Goal: Task Accomplishment & Management: Manage account settings

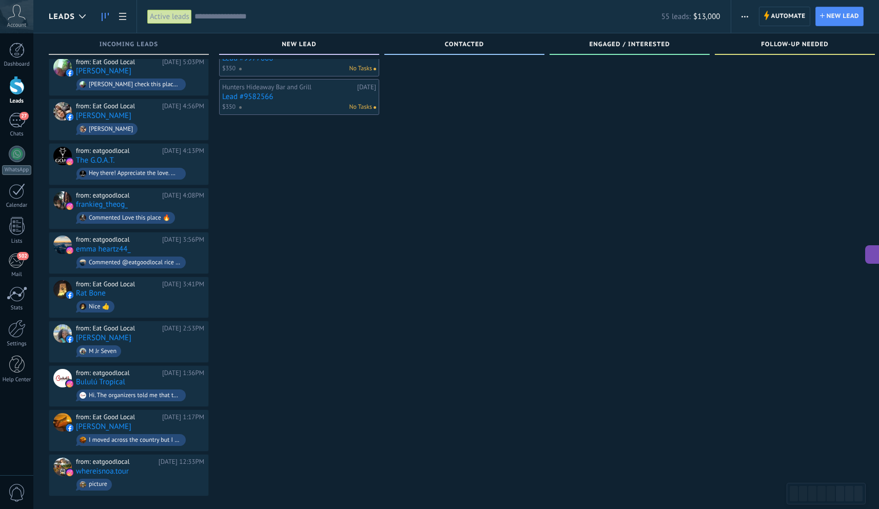
scroll to position [15, 0]
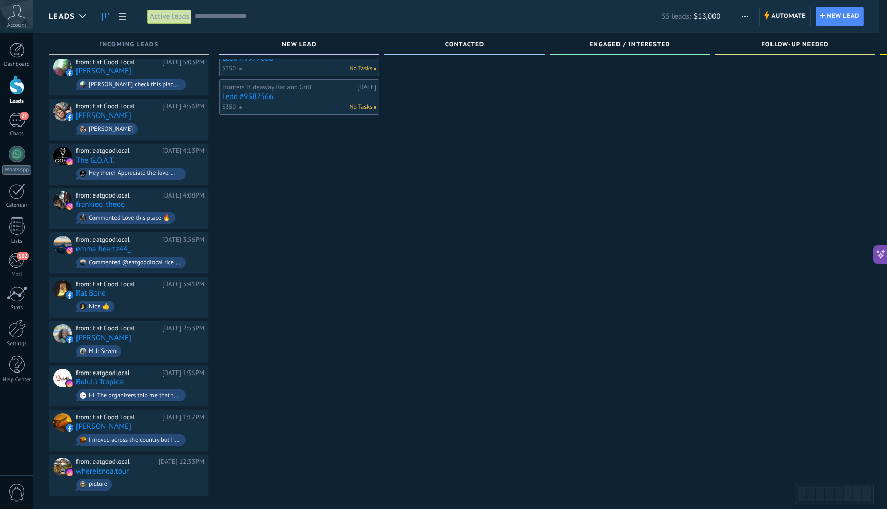
click at [22, 94] on div at bounding box center [16, 85] width 15 height 19
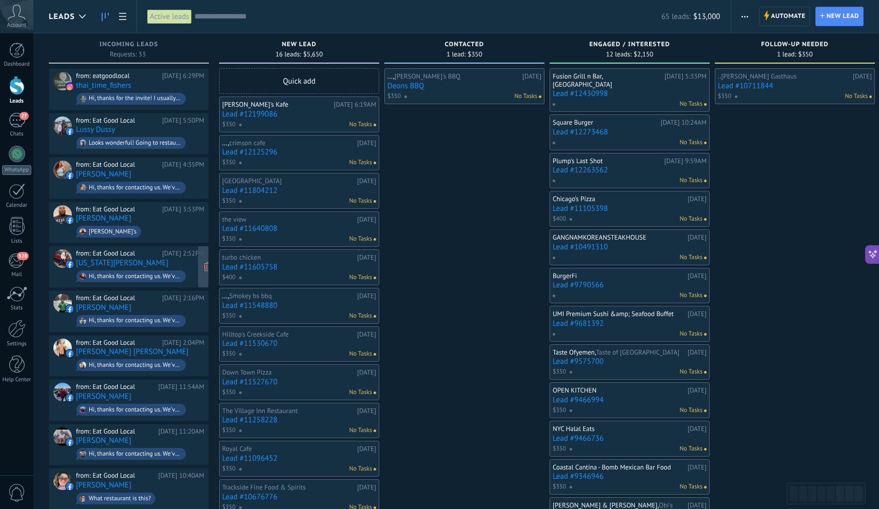
click at [162, 261] on div "from: Eat Good Local [DATE] 2:52PM [US_STATE][PERSON_NAME] Hi, thanks for conta…" at bounding box center [140, 266] width 128 height 35
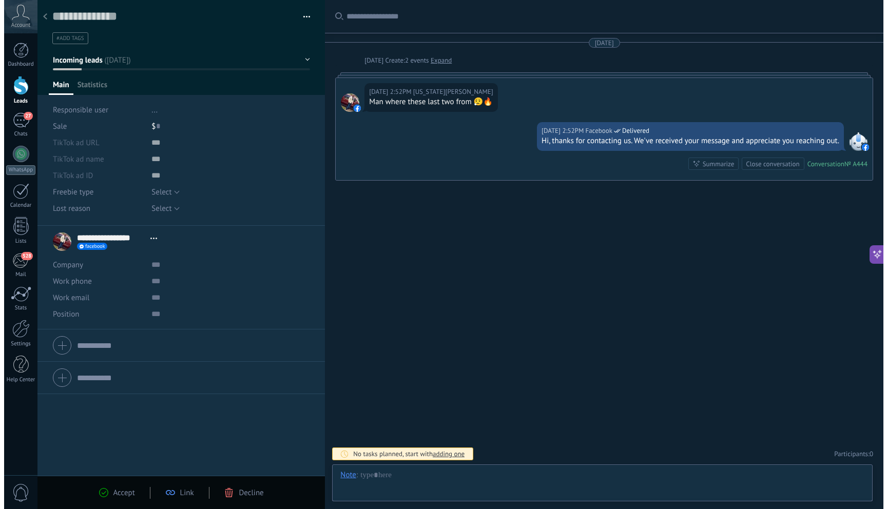
scroll to position [15, 0]
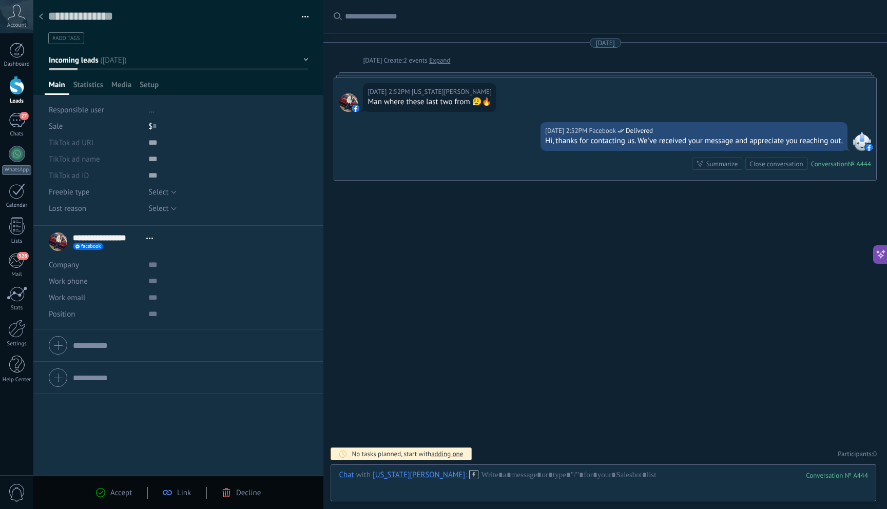
click at [232, 493] on div "Decline" at bounding box center [241, 492] width 39 height 9
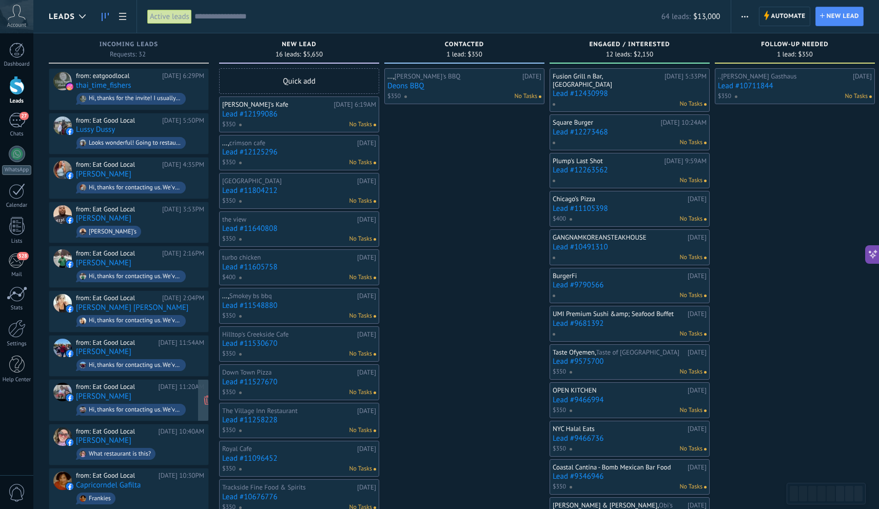
click at [148, 395] on div "from: Eat Good Local [DATE] 11:20AM [PERSON_NAME] Hi, thanks for contacting us.…" at bounding box center [140, 400] width 128 height 35
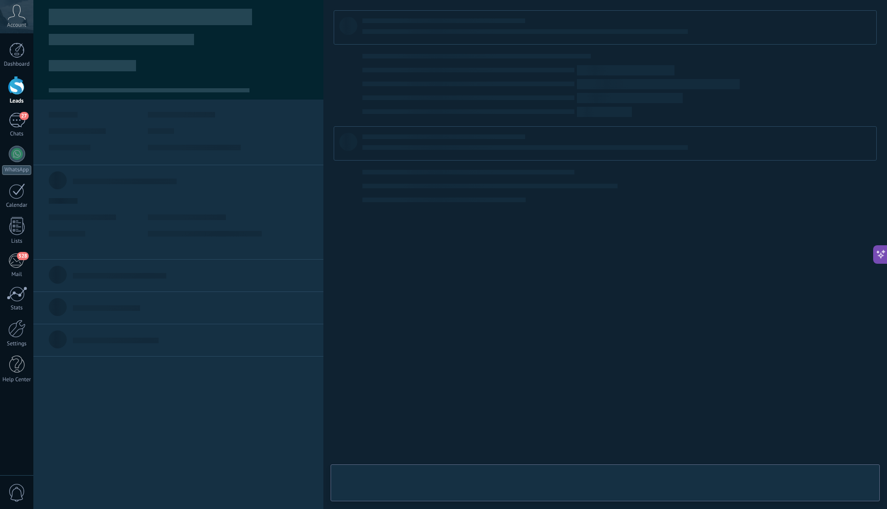
scroll to position [15, 0]
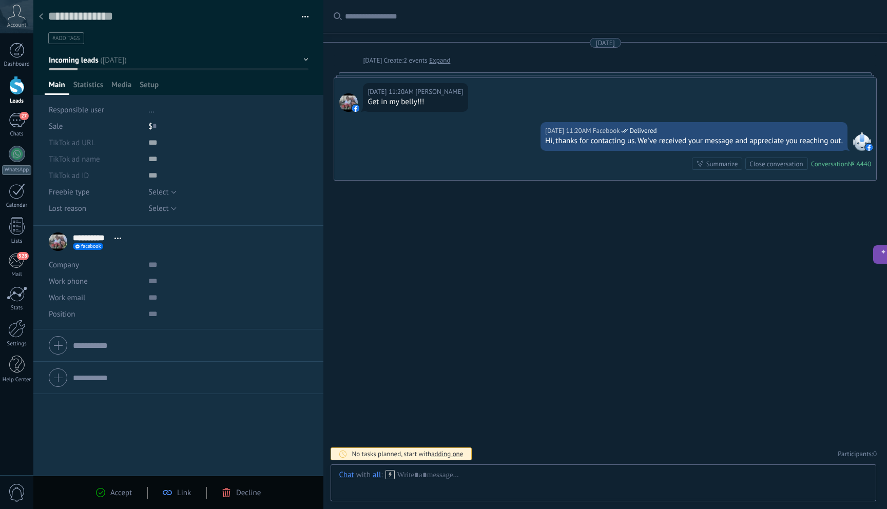
click at [248, 491] on span "Decline" at bounding box center [248, 493] width 25 height 10
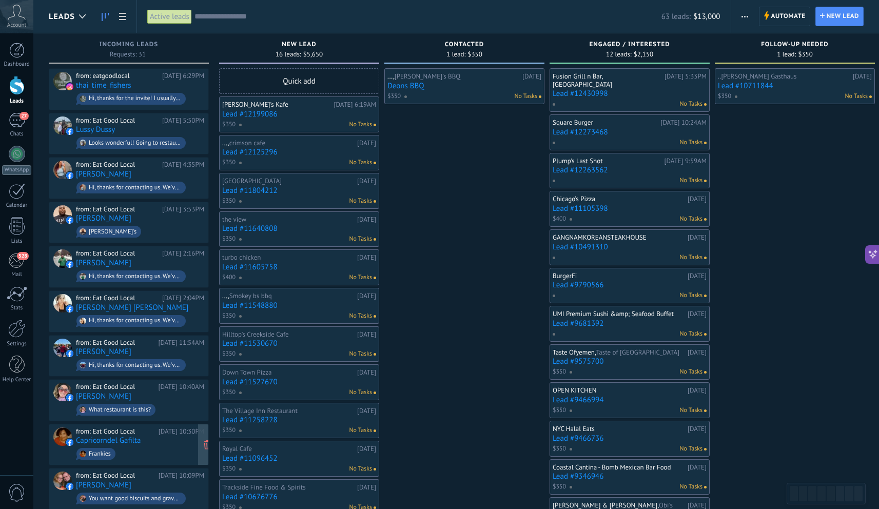
click at [164, 452] on span "Frankies" at bounding box center [140, 454] width 128 height 16
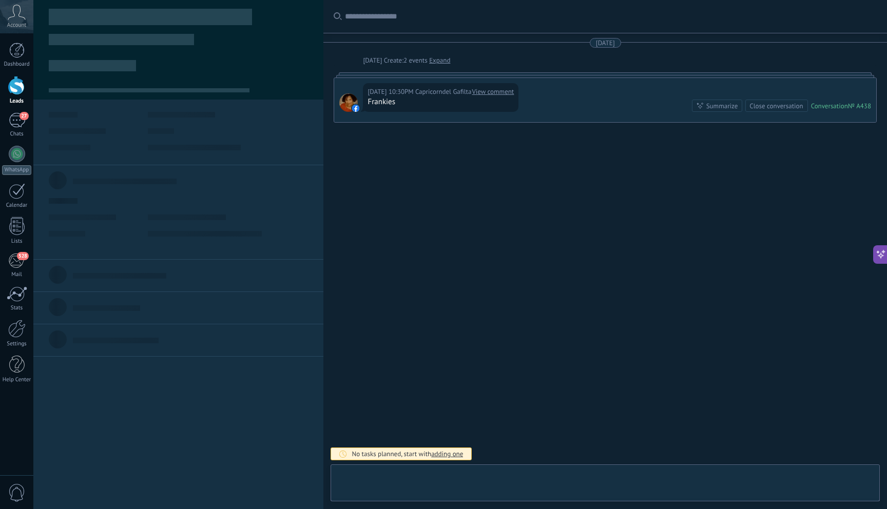
scroll to position [15, 0]
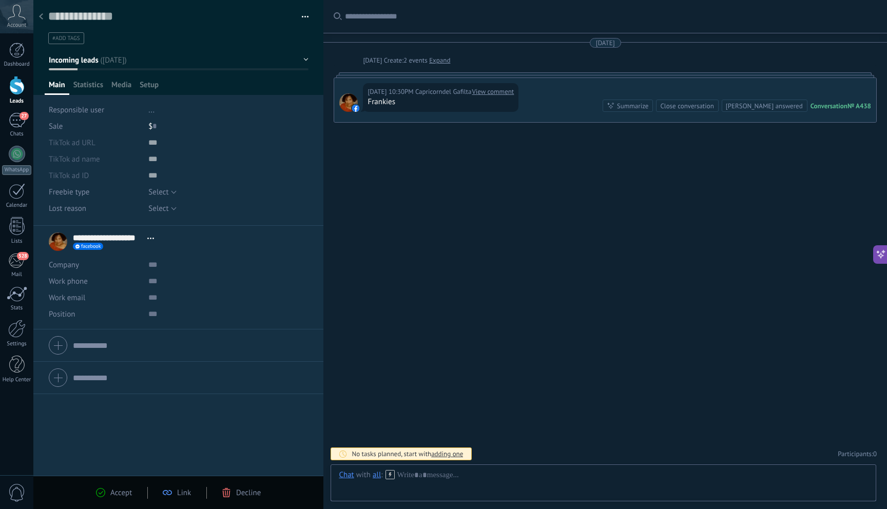
click at [237, 491] on span "Decline" at bounding box center [248, 493] width 25 height 10
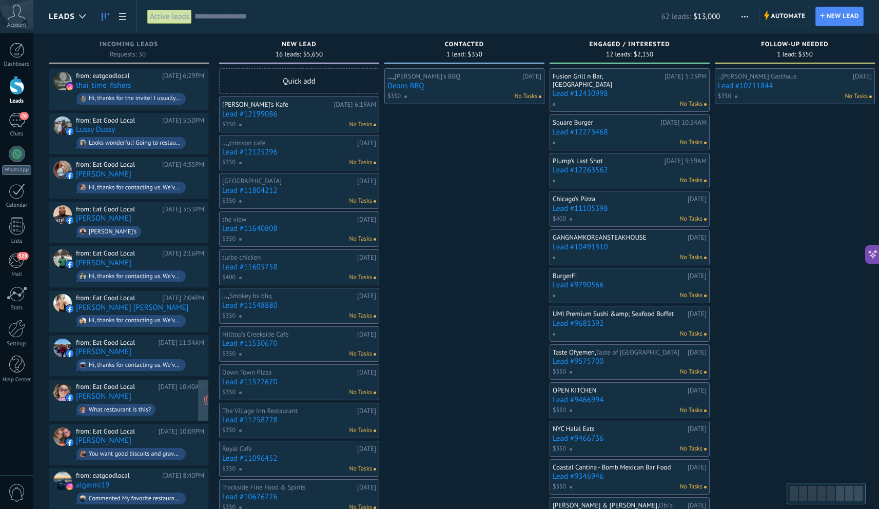
click at [143, 385] on div "from: Eat Good Local" at bounding box center [115, 387] width 79 height 8
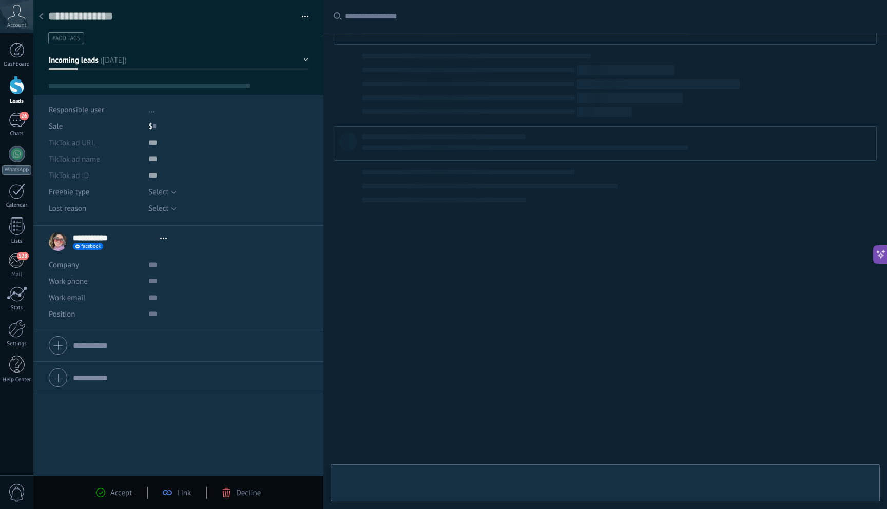
scroll to position [15, 0]
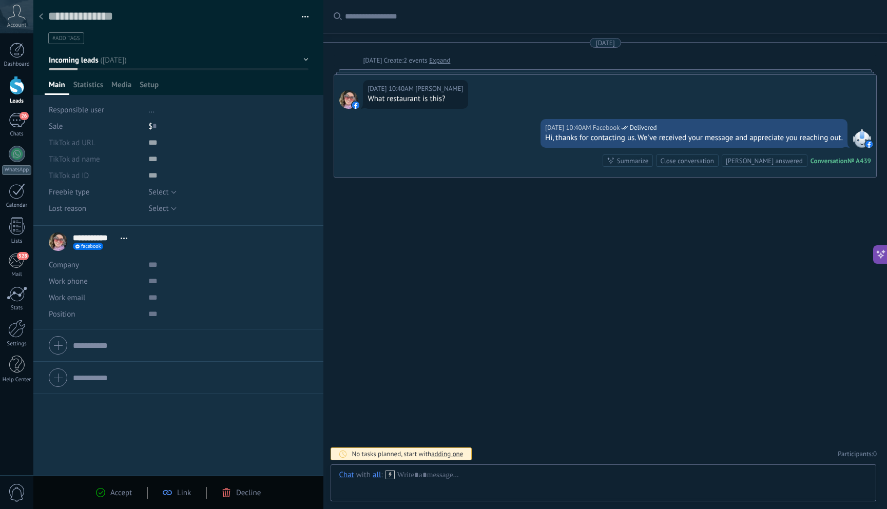
click at [261, 492] on div "Accept Link Decline" at bounding box center [178, 493] width 195 height 12
click at [249, 500] on div "Accept Link Decline" at bounding box center [178, 492] width 290 height 33
click at [249, 497] on span "Decline" at bounding box center [248, 493] width 25 height 10
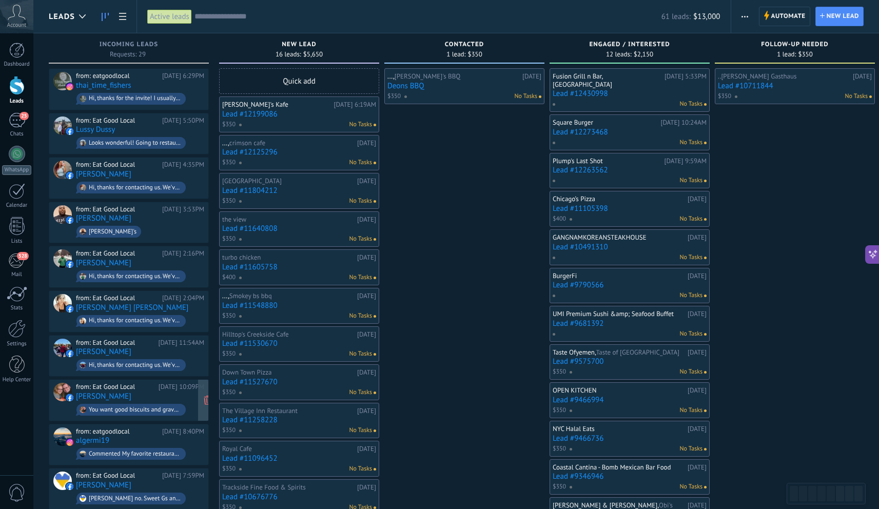
click at [154, 404] on div "You want good biscuits and gravy, go to cock-a-doodle cafe!!!!!" at bounding box center [130, 410] width 109 height 12
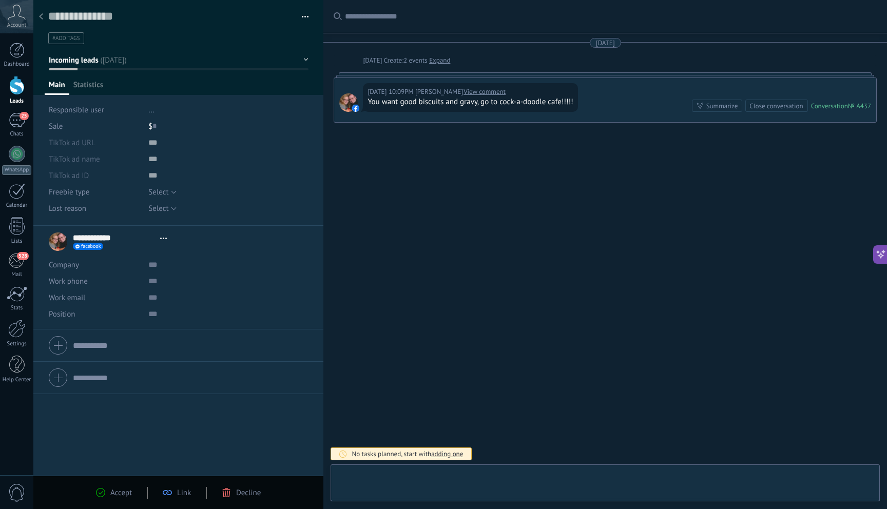
scroll to position [15, 0]
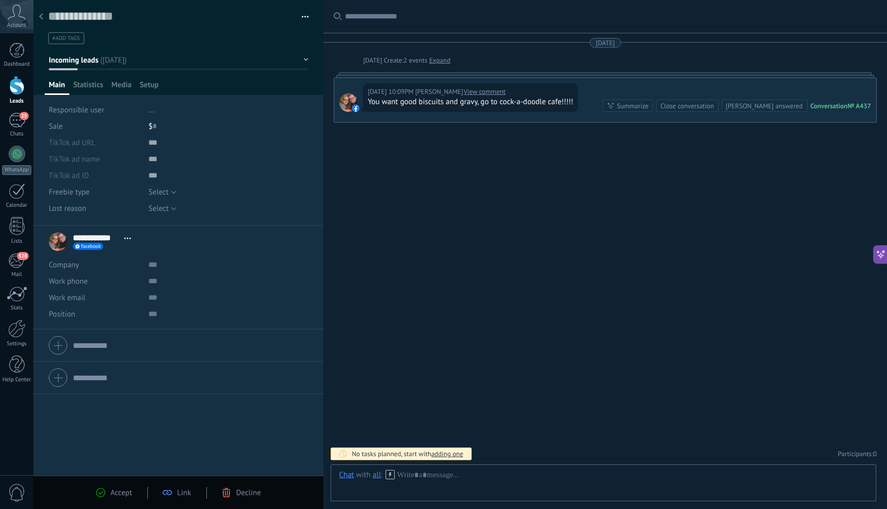
click at [248, 493] on span "Decline" at bounding box center [248, 493] width 25 height 10
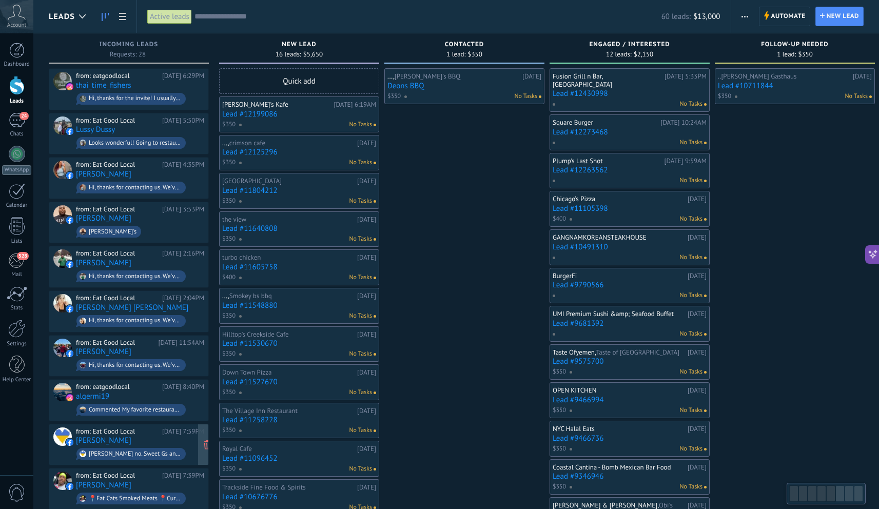
click at [174, 438] on div "from: Eat Good Local [DATE] 7:59PM [PERSON_NAME] [PERSON_NAME] no. Sweet Gs and…" at bounding box center [140, 445] width 128 height 35
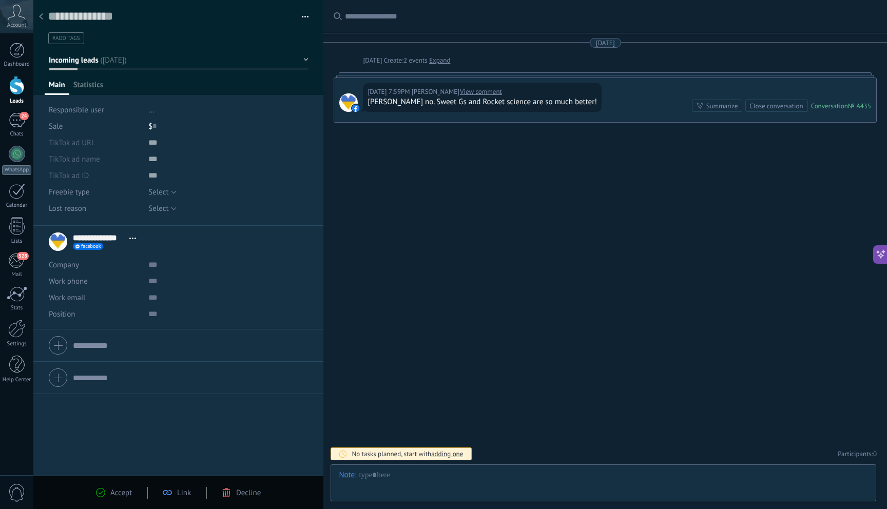
scroll to position [15, 0]
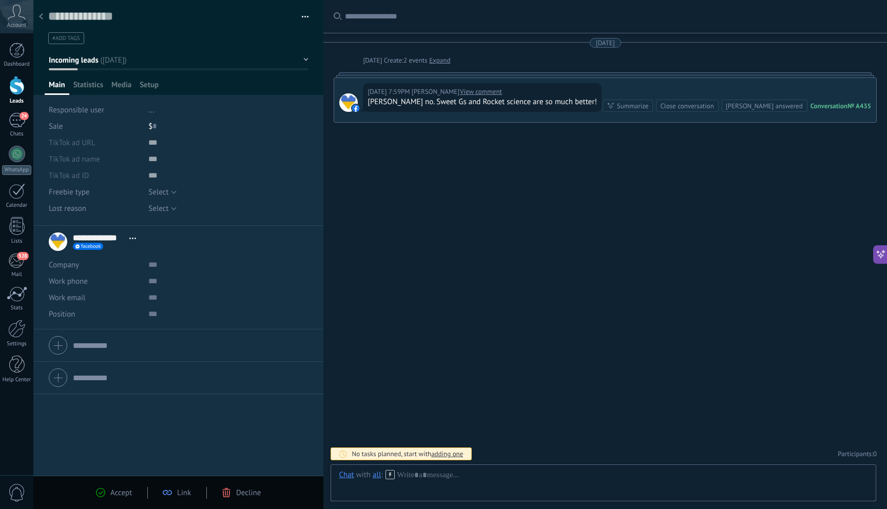
click at [236, 493] on div "Decline" at bounding box center [241, 492] width 39 height 9
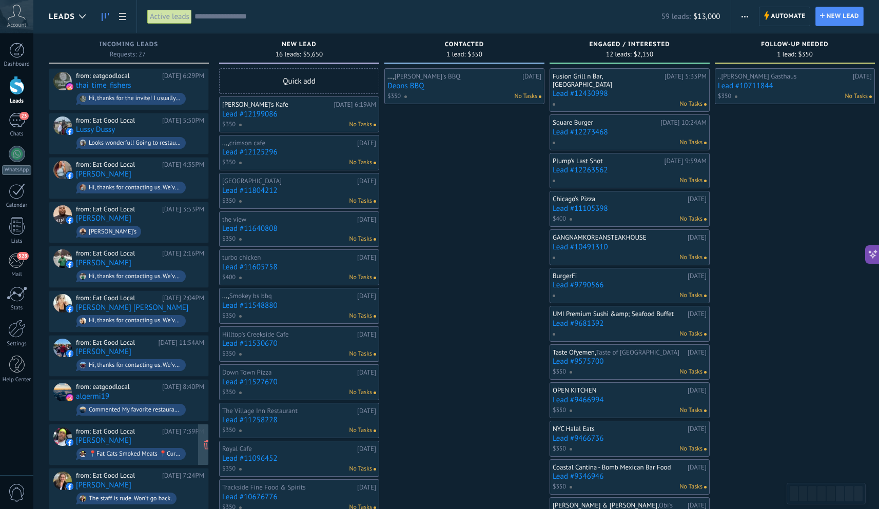
click at [165, 434] on div "from: Eat Good Local [DATE] 7:39PM [PERSON_NAME] 📍Fat Cats Smoked Meats 📍Curly …" at bounding box center [140, 445] width 128 height 35
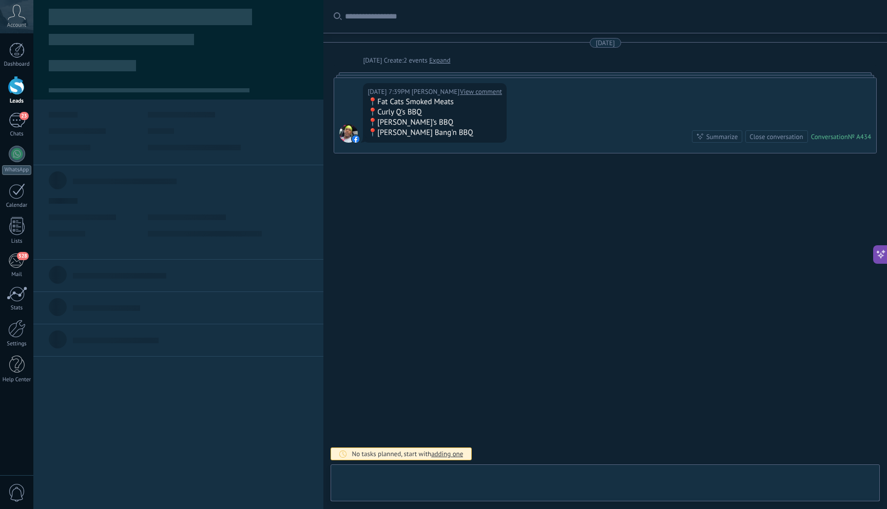
scroll to position [15, 0]
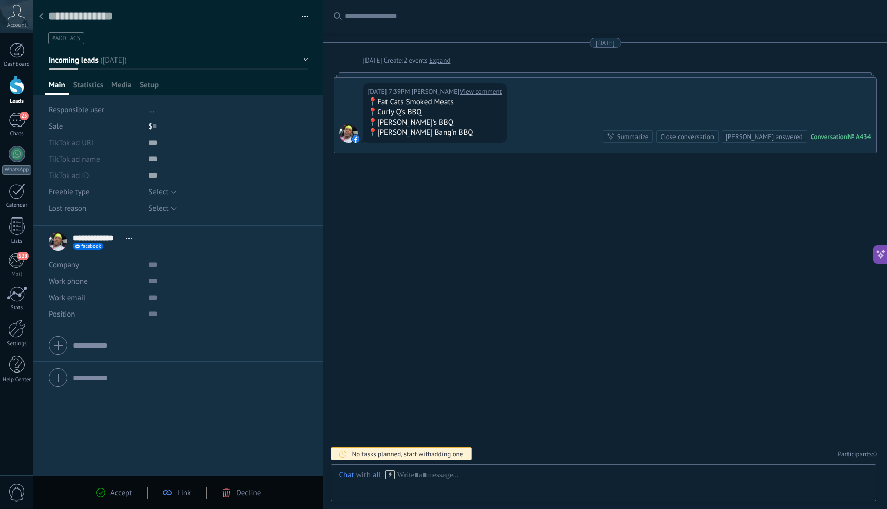
click at [236, 496] on div "Decline" at bounding box center [241, 492] width 39 height 9
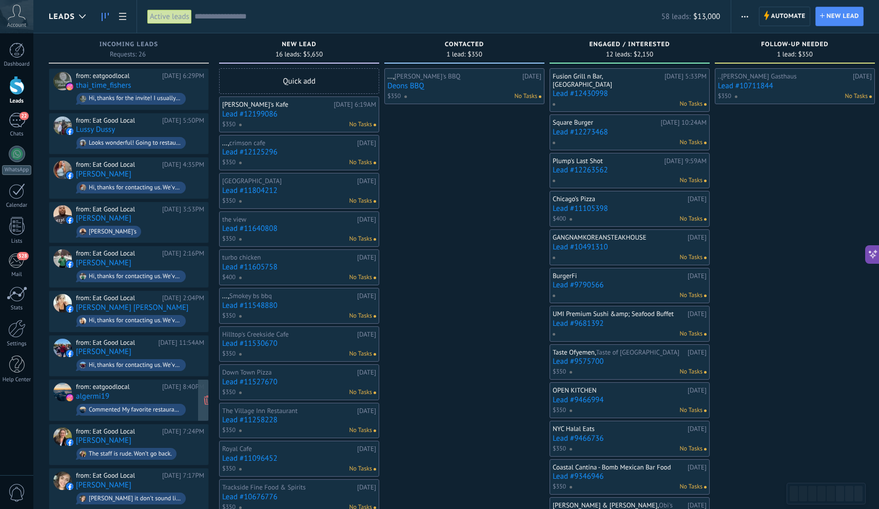
click at [143, 396] on div "from: eatgoodlocal [DATE] 8:40PM algermi19 Commented My favorite restaurant 🤤🔥🔥…" at bounding box center [140, 400] width 128 height 35
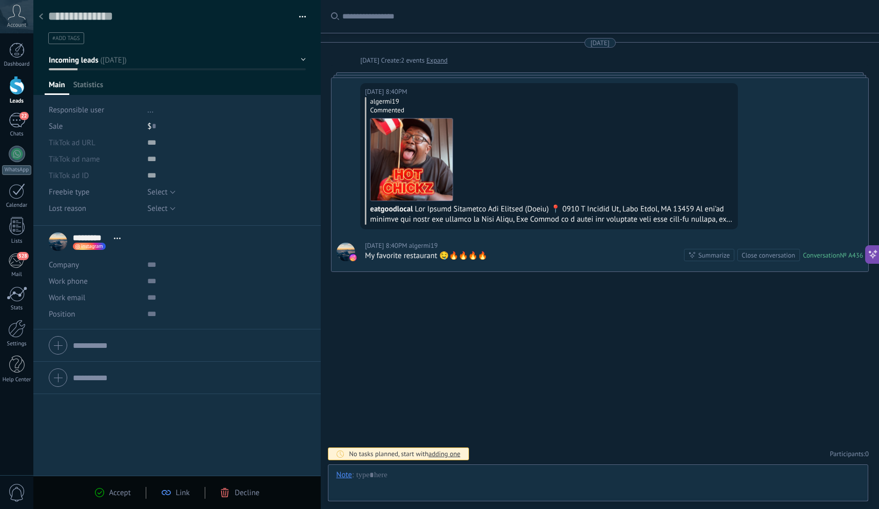
scroll to position [15, 0]
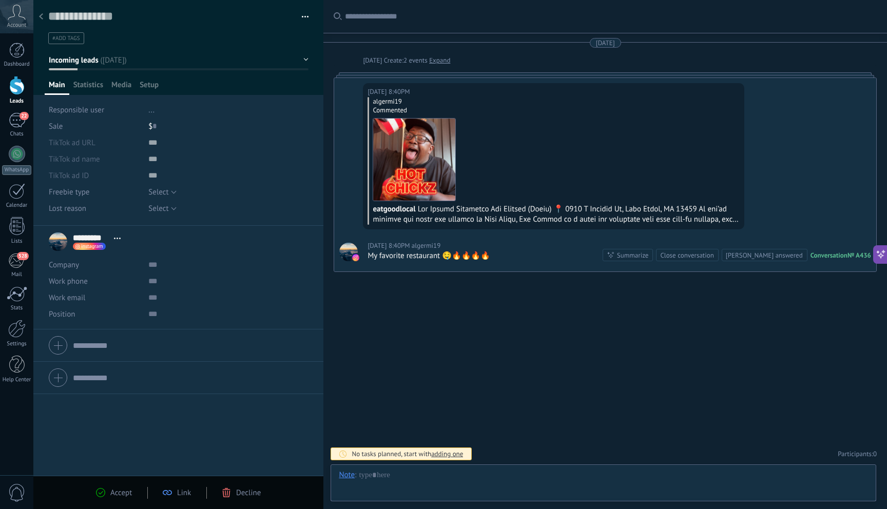
click at [249, 495] on span "Decline" at bounding box center [248, 493] width 25 height 10
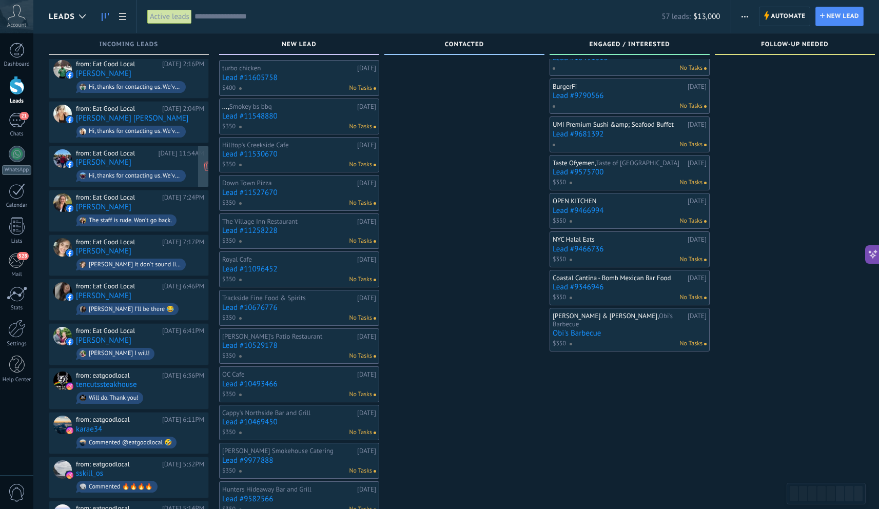
scroll to position [200, 0]
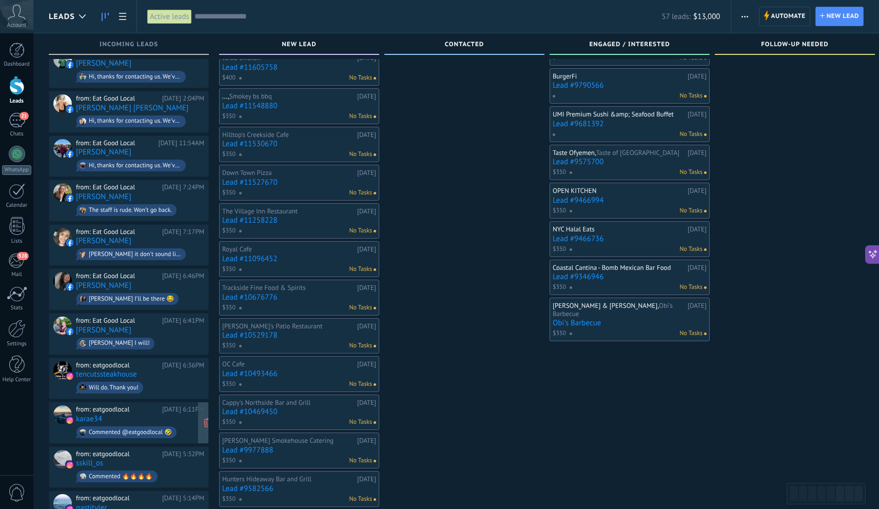
click at [147, 409] on div "from: eatgoodlocal [DATE] 6:11PM karae34 Commented @eatgoodlocal 🤣" at bounding box center [140, 422] width 128 height 35
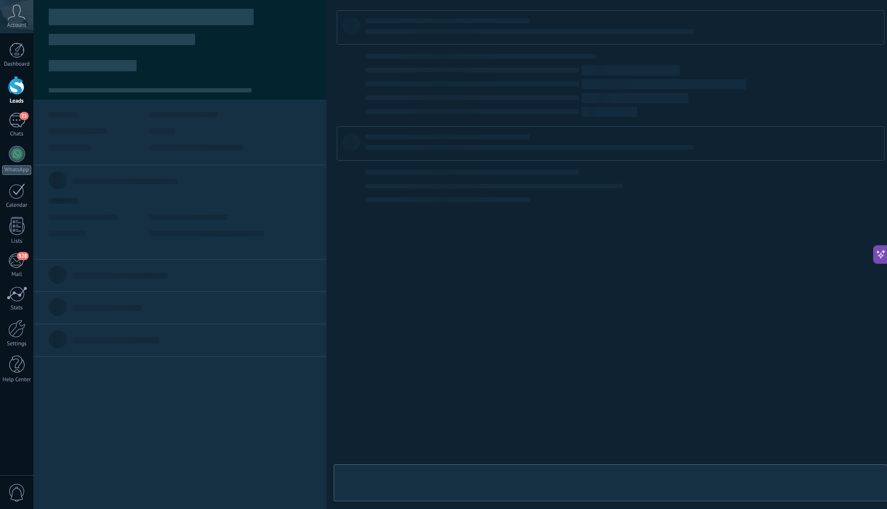
type textarea "**********"
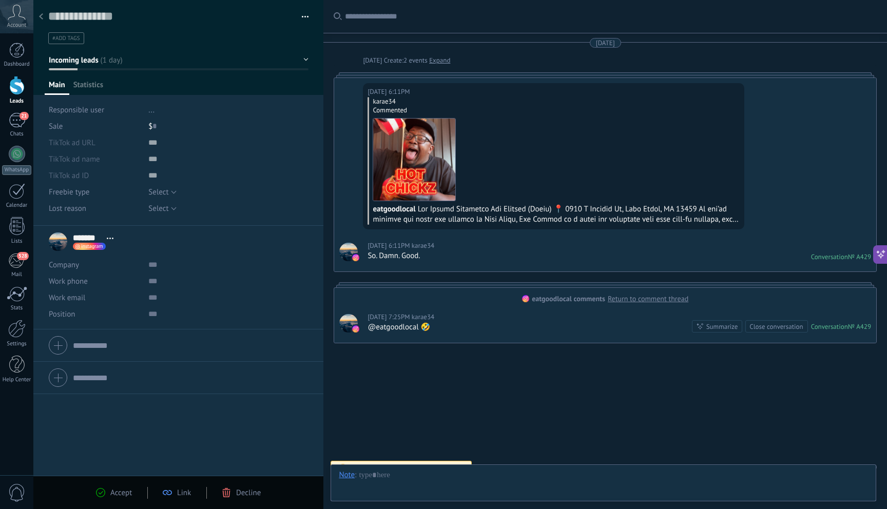
scroll to position [13, 0]
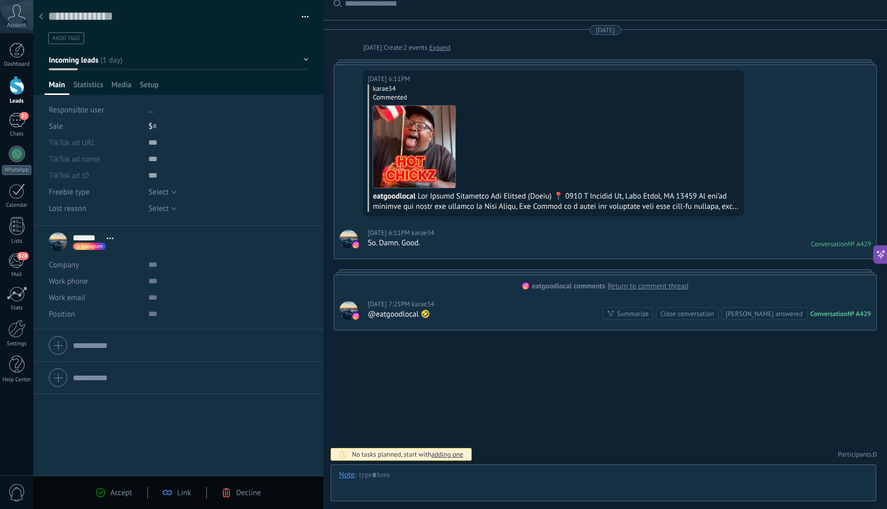
click at [257, 491] on span "Decline" at bounding box center [248, 493] width 25 height 10
